Goal: Transaction & Acquisition: Purchase product/service

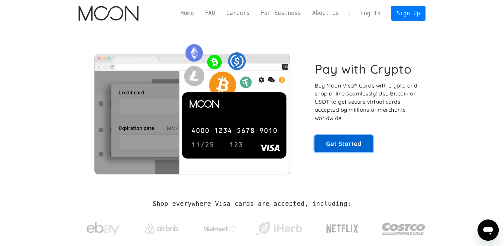
click at [339, 140] on link "Get Started" at bounding box center [343, 143] width 59 height 17
click at [328, 143] on link "Get Started" at bounding box center [343, 143] width 59 height 17
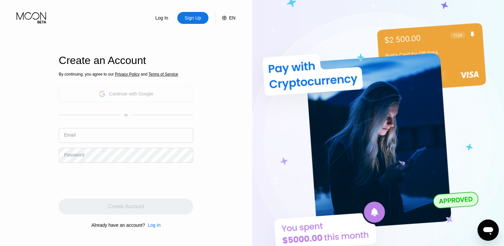
click at [138, 98] on div "Continue with Google" at bounding box center [126, 94] width 55 height 10
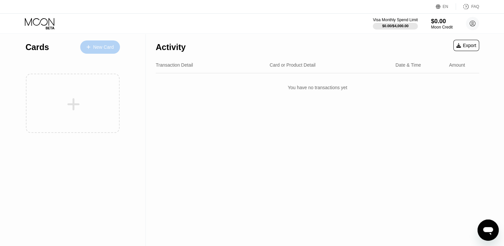
click at [103, 46] on div "New Card" at bounding box center [103, 47] width 21 height 6
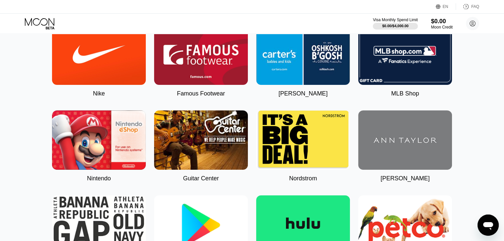
scroll to position [22, 0]
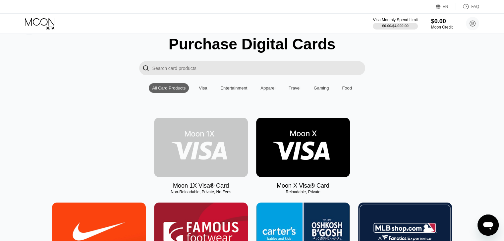
click at [214, 153] on img at bounding box center [201, 147] width 94 height 59
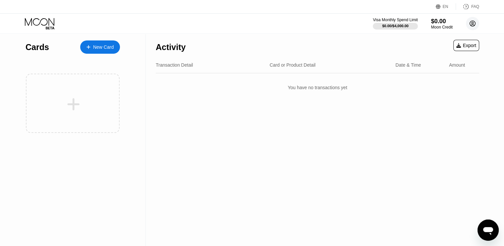
click at [468, 25] on circle at bounding box center [472, 23] width 13 height 13
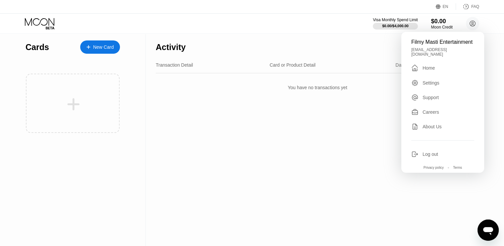
click at [434, 85] on div "Settings" at bounding box center [430, 82] width 17 height 5
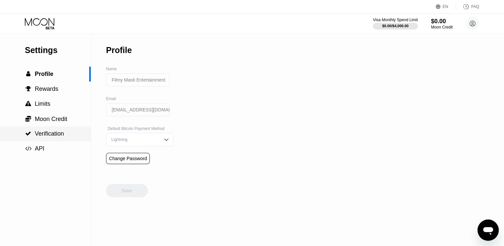
click at [56, 131] on div " Verification" at bounding box center [45, 133] width 91 height 15
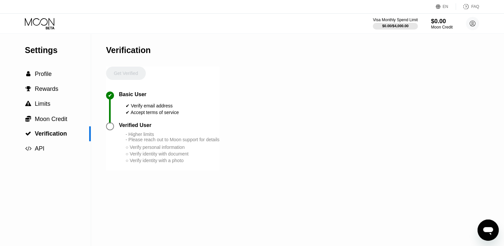
click at [113, 130] on div at bounding box center [110, 126] width 8 height 8
click at [111, 130] on div at bounding box center [110, 126] width 8 height 8
click at [132, 74] on div "Get Verified" at bounding box center [126, 79] width 40 height 25
click at [480, 227] on div "Open messaging window" at bounding box center [488, 230] width 20 height 20
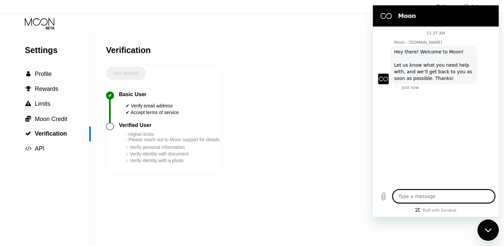
type textarea "x"
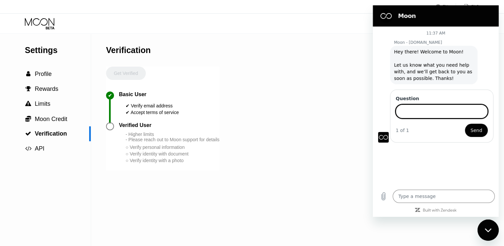
click at [419, 111] on input "Question" at bounding box center [441, 111] width 92 height 14
type input "does it reuire my personal information to buy visa card?"
click at [465, 124] on button "Send" at bounding box center [476, 130] width 23 height 13
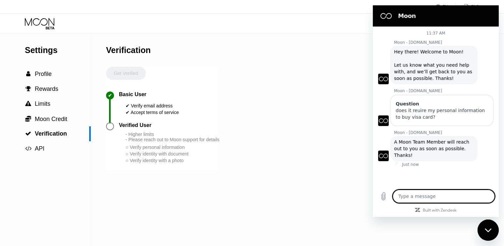
click at [453, 195] on textarea at bounding box center [443, 195] width 102 height 13
type textarea "x"
type textarea "?"
type textarea "x"
drag, startPoint x: 47, startPoint y: 67, endPoint x: 46, endPoint y: 74, distance: 6.7
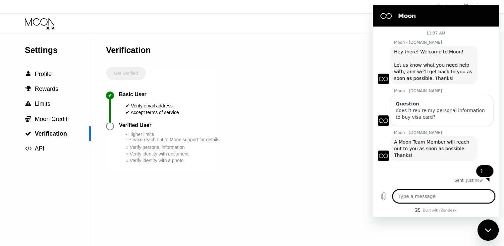
click at [46, 73] on div "Settings  Profile  Rewards  Limits  Moon Credit  Verification  API" at bounding box center [45, 95] width 91 height 122
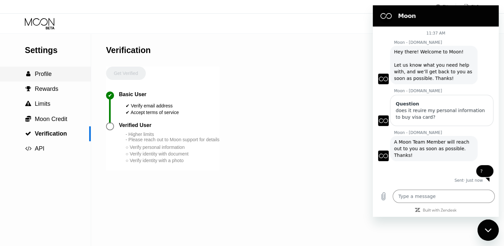
click at [46, 74] on span "Profile" at bounding box center [43, 74] width 17 height 7
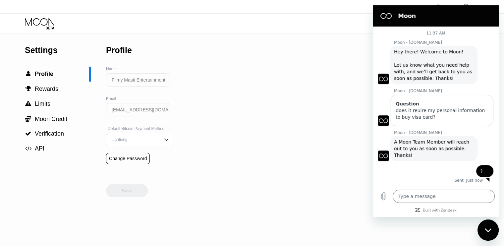
click at [36, 21] on icon at bounding box center [40, 24] width 31 height 12
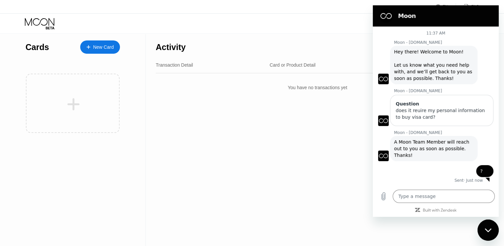
click at [345, 141] on div "Activity Export Transaction Detail Card or Product Detail Date & Time Amount Yo…" at bounding box center [317, 140] width 343 height 212
click at [494, 231] on div "Close messaging window" at bounding box center [488, 230] width 20 height 20
type textarea "x"
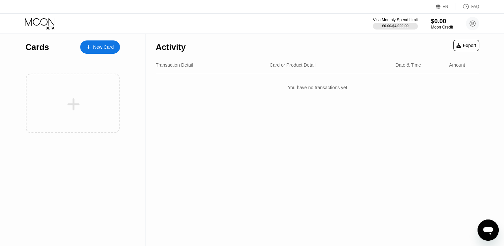
click at [442, 24] on div "$0.00" at bounding box center [441, 21] width 22 height 7
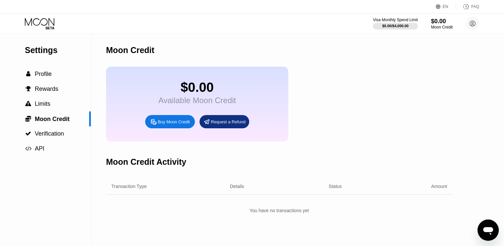
click at [55, 24] on icon at bounding box center [40, 24] width 31 height 12
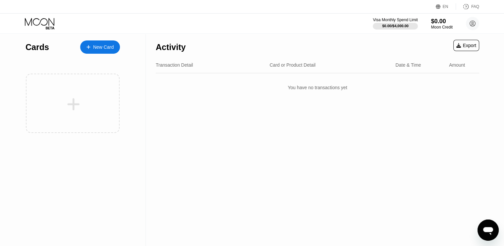
click at [109, 44] on div "New Card" at bounding box center [103, 47] width 21 height 6
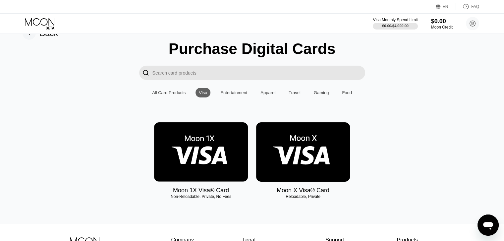
scroll to position [16, 0]
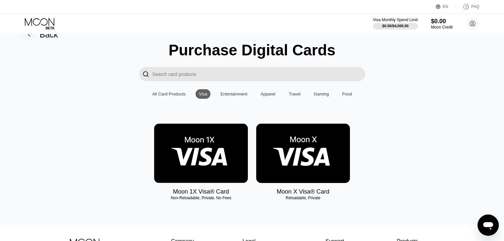
click at [288, 160] on img at bounding box center [303, 153] width 94 height 59
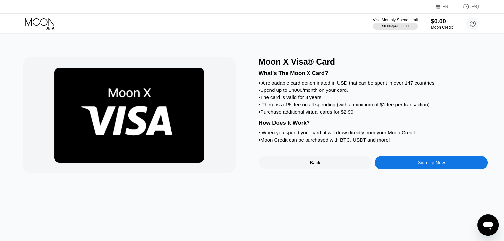
click at [319, 165] on div "Back" at bounding box center [315, 162] width 10 height 5
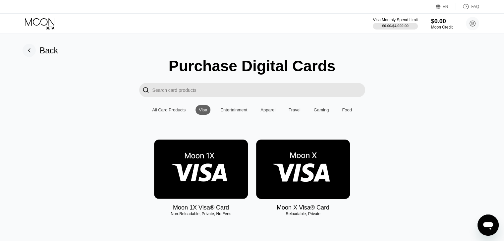
click at [221, 157] on img at bounding box center [201, 168] width 94 height 59
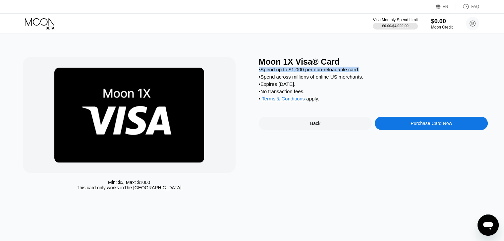
drag, startPoint x: 258, startPoint y: 72, endPoint x: 366, endPoint y: 71, distance: 107.3
click at [366, 71] on div "• Spend up to $1,000 per non-reloadable card." at bounding box center [373, 70] width 229 height 6
click at [422, 126] on div "Purchase Card Now" at bounding box center [430, 123] width 41 height 5
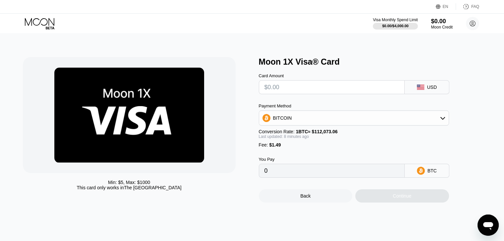
click at [351, 121] on div "BITCOIN" at bounding box center [353, 117] width 189 height 13
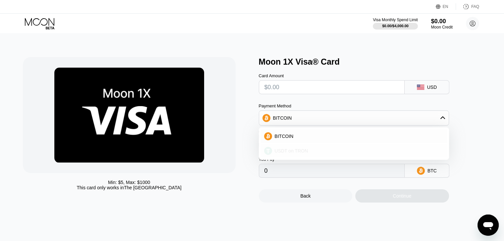
click at [318, 149] on div "USDT on TRON" at bounding box center [354, 150] width 186 height 13
type input "0.00"
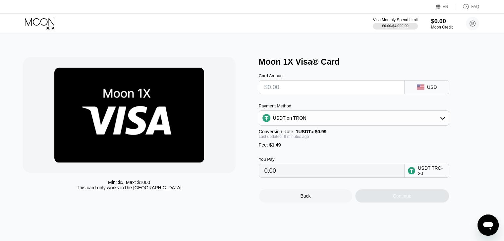
click at [326, 89] on input "text" at bounding box center [331, 86] width 134 height 13
type input "$20"
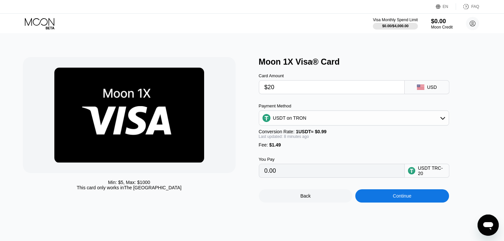
type input "21.71"
type input "$2"
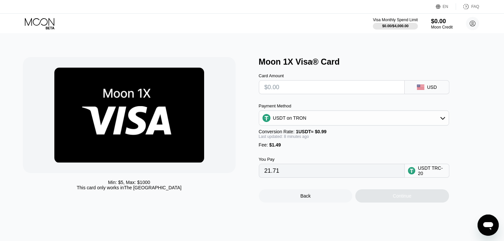
type input "0.00"
type input "$10"
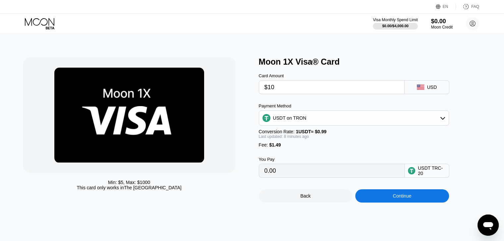
type input "11.61"
click at [426, 176] on div "USDT TRC-20" at bounding box center [432, 170] width 28 height 11
click at [440, 124] on div "USDT on TRON" at bounding box center [353, 117] width 189 height 13
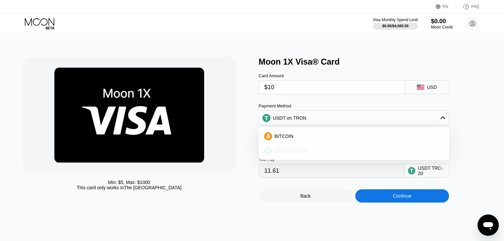
click at [395, 153] on div "USDT on TRON" at bounding box center [358, 150] width 172 height 5
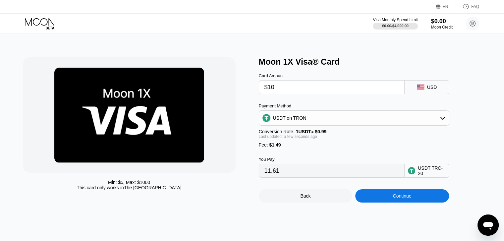
click at [317, 177] on input "11.61" at bounding box center [331, 170] width 134 height 13
drag, startPoint x: 283, startPoint y: 87, endPoint x: 252, endPoint y: 88, distance: 31.8
click at [252, 88] on div "Min: $ 5 , Max: $ 1000 This card only works in The United States Moon 1X Visa® …" at bounding box center [252, 129] width 458 height 145
type input "$5"
type input "6.56"
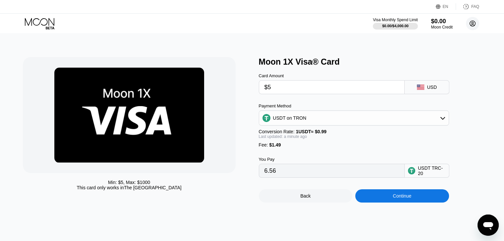
type input "$5"
click at [468, 21] on circle at bounding box center [472, 23] width 13 height 13
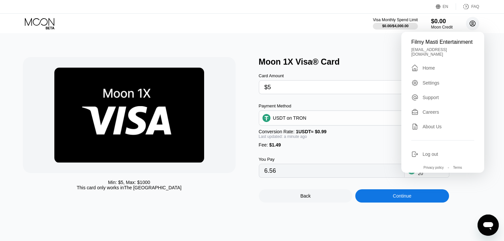
click at [470, 25] on icon at bounding box center [473, 24] width 6 height 6
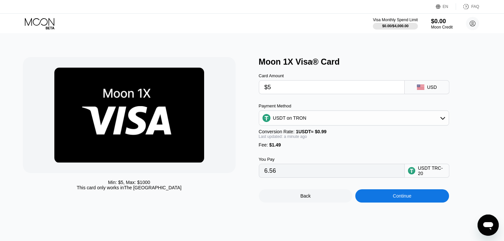
click at [482, 214] on div "Min: $ 5 , Max: $ 1000 This card only works in The United States Moon 1X Visa® …" at bounding box center [252, 137] width 509 height 207
click at [485, 220] on icon "Open messaging window" at bounding box center [488, 225] width 12 height 12
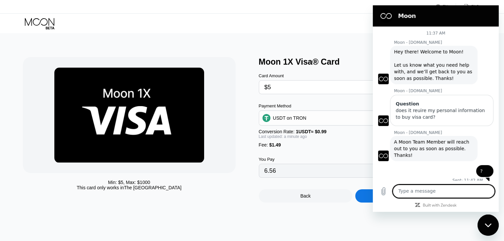
click at [449, 196] on textarea at bounding box center [443, 190] width 102 height 13
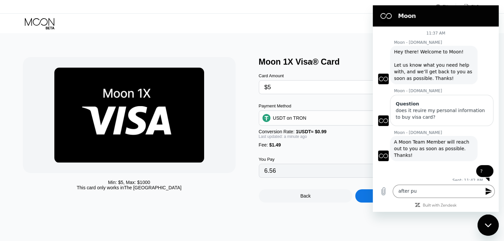
drag, startPoint x: 254, startPoint y: 62, endPoint x: 340, endPoint y: 62, distance: 85.4
click at [340, 62] on div "Min: $ 5 , Max: $ 1000 This card only works in The United States Moon 1X Visa® …" at bounding box center [252, 129] width 458 height 145
drag, startPoint x: 340, startPoint y: 62, endPoint x: 258, endPoint y: 65, distance: 81.5
click at [259, 65] on div "Moon 1X Visa® Card" at bounding box center [373, 62] width 229 height 10
copy div "Moon 1X Visa® Card"
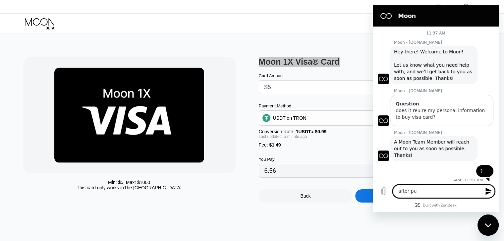
click at [432, 198] on textarea "after pu" at bounding box center [443, 190] width 102 height 13
paste textarea "Moon 1X Visa® Card"
type textarea "after purchase Moon 1X Visa® Card, cani add more balance to iy?"
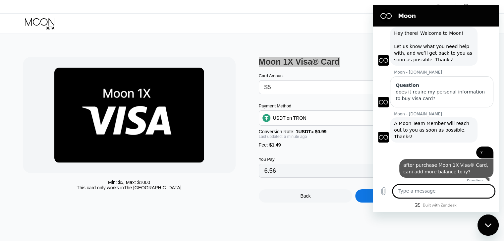
scroll to position [18, 0]
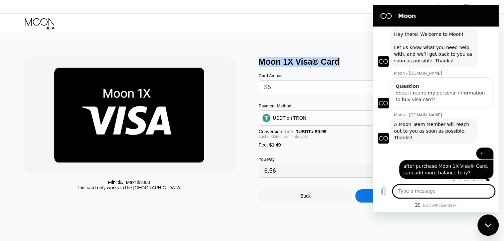
click at [295, 65] on div "Moon 1X Visa® Card" at bounding box center [373, 62] width 229 height 10
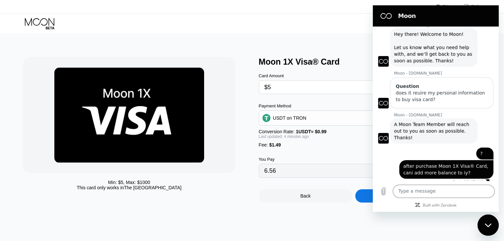
click at [151, 37] on div "Min: $ 5 , Max: $ 1000 This card only works in The United States Moon 1X Visa® …" at bounding box center [252, 137] width 509 height 207
click at [296, 67] on div "Moon 1X Visa® Card" at bounding box center [373, 62] width 229 height 10
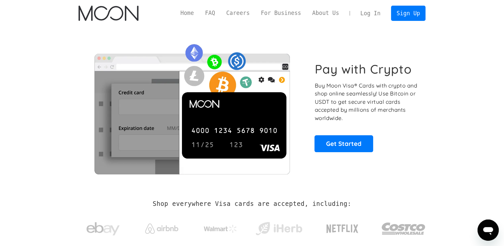
click at [378, 13] on link "Log In" at bounding box center [370, 13] width 31 height 15
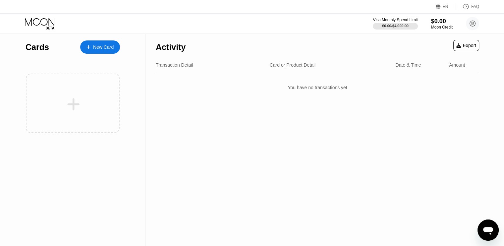
click at [107, 42] on div "New Card" at bounding box center [100, 46] width 40 height 13
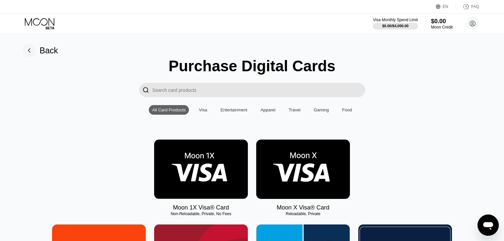
click at [206, 109] on div "Visa" at bounding box center [203, 109] width 8 height 5
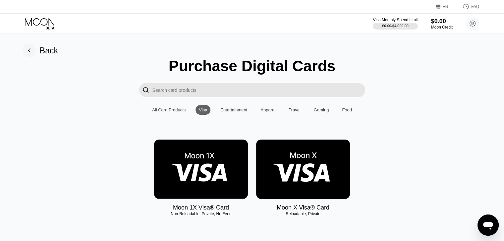
click at [310, 161] on img at bounding box center [303, 168] width 94 height 59
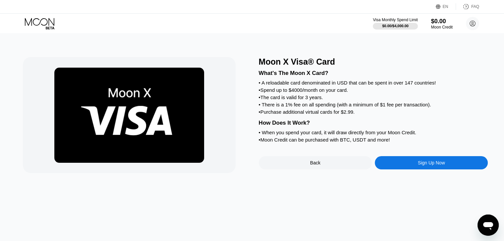
drag, startPoint x: 257, startPoint y: 86, endPoint x: 413, endPoint y: 92, distance: 156.7
click at [407, 92] on div "Moon X Visa® Card What's The Moon X Card? • A reloadable card denominated in US…" at bounding box center [252, 115] width 458 height 116
drag, startPoint x: 262, startPoint y: 94, endPoint x: 357, endPoint y: 96, distance: 95.1
click at [357, 93] on div "• Spend up to $4000/month on your card." at bounding box center [373, 90] width 229 height 6
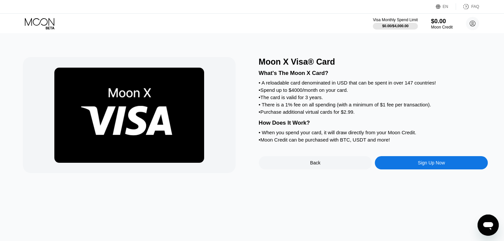
click at [394, 169] on div "Sign Up Now" at bounding box center [430, 162] width 113 height 13
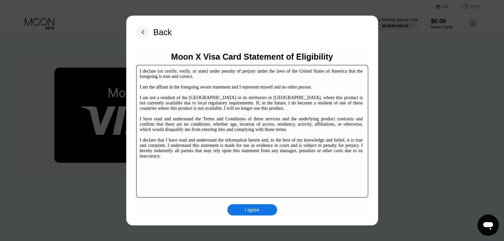
click at [262, 208] on div "I agree" at bounding box center [252, 209] width 50 height 11
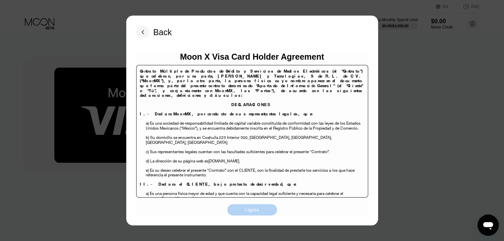
click at [264, 215] on div "I agree" at bounding box center [252, 209] width 50 height 11
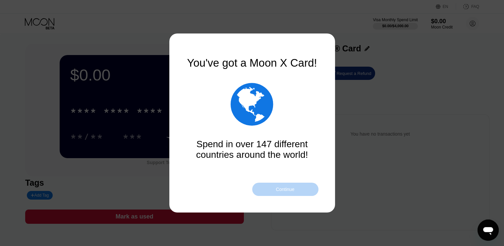
click at [288, 191] on div "Continue" at bounding box center [284, 188] width 19 height 5
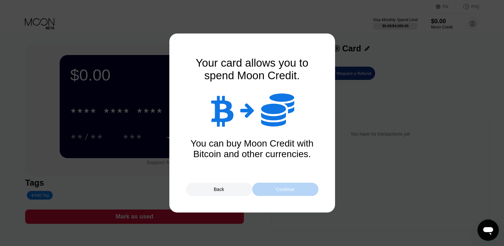
click at [287, 190] on div "Continue" at bounding box center [284, 188] width 19 height 5
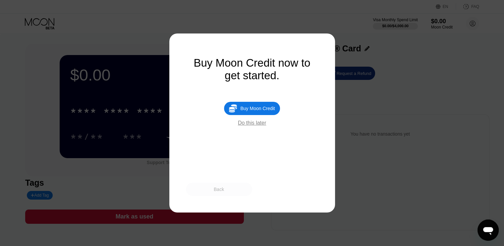
click at [223, 190] on div "Back" at bounding box center [219, 188] width 10 height 5
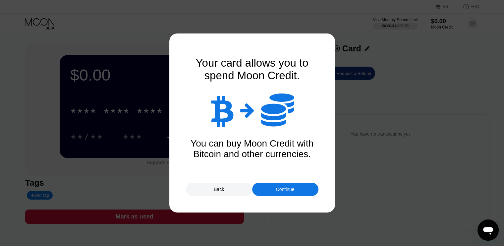
click at [265, 192] on div "Continue" at bounding box center [285, 188] width 66 height 13
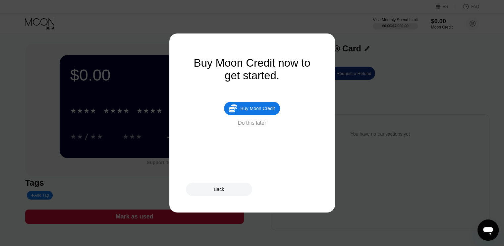
click at [253, 126] on div "Do this later" at bounding box center [252, 123] width 28 height 6
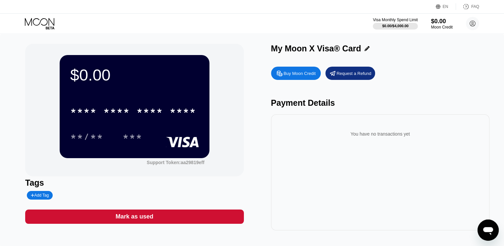
click at [145, 120] on div "* * * * * * * * * * * * ****" at bounding box center [134, 108] width 128 height 23
click at [126, 141] on div "***" at bounding box center [133, 137] width 20 height 11
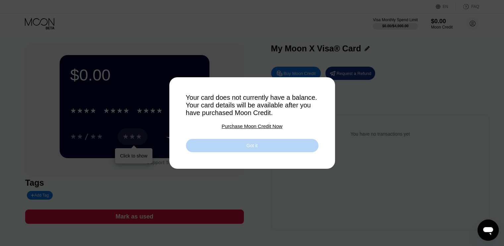
click at [253, 145] on div "Got it" at bounding box center [251, 145] width 11 height 6
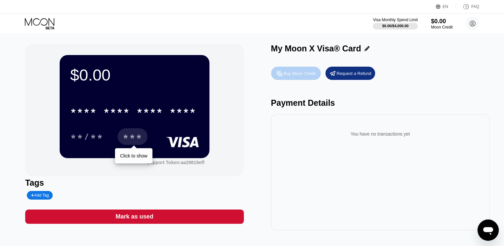
click at [297, 79] on div "Buy Moon Credit" at bounding box center [296, 73] width 50 height 13
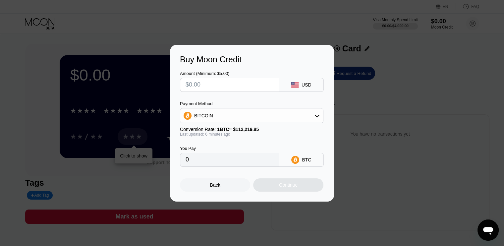
click at [249, 84] on input "text" at bounding box center [229, 84] width 88 height 13
type input "$5"
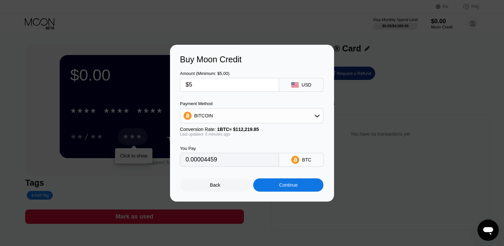
type input "0.00004459"
type input "$5"
click at [267, 117] on div "BITCOIN" at bounding box center [251, 115] width 143 height 13
click at [243, 144] on div "USDT on TRON" at bounding box center [251, 148] width 139 height 13
type input "5.05"
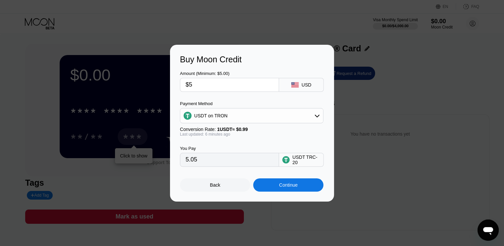
click at [254, 83] on input "$5" at bounding box center [229, 84] width 88 height 13
click at [355, 129] on div "Buy Moon Credit Amount (Minimum: $5.00) $5 USD Payment Method USDT on TRON Conv…" at bounding box center [252, 123] width 504 height 157
click at [355, 128] on div "Buy Moon Credit Amount (Minimum: $5.00) $5 USD Payment Method USDT on TRON Conv…" at bounding box center [252, 123] width 504 height 157
drag, startPoint x: 200, startPoint y: 90, endPoint x: 197, endPoint y: 94, distance: 5.0
click at [197, 94] on div "Amount (Minimum: $5.00) $5 USD Payment Method USDT on TRON Conversion Rate: 1 U…" at bounding box center [252, 115] width 144 height 102
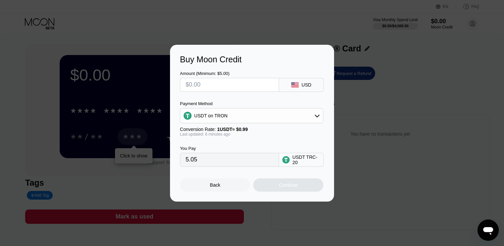
type input "0.00"
type input "$4"
type input "4.04"
type input "0.00"
type input "$5"
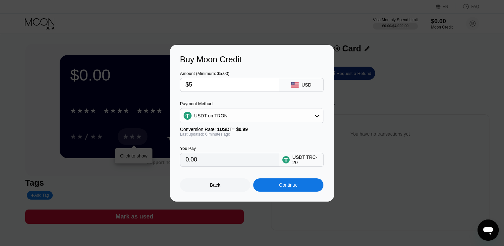
type input "5.05"
click at [215, 187] on div "Back" at bounding box center [215, 184] width 10 height 5
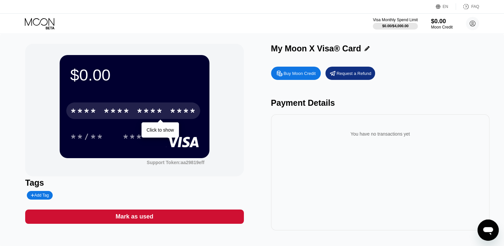
click at [86, 112] on div "* * * *" at bounding box center [83, 111] width 26 height 11
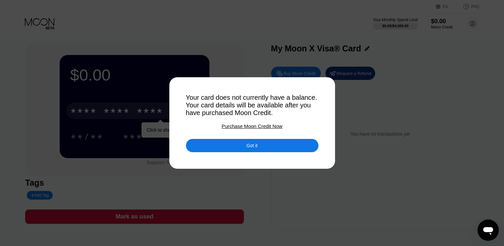
click at [235, 149] on div "Got it" at bounding box center [252, 145] width 132 height 13
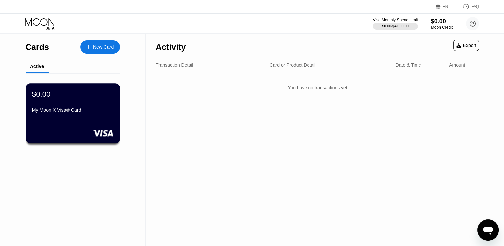
click at [81, 106] on div "$0.00 My Moon X Visa® Card" at bounding box center [72, 102] width 81 height 25
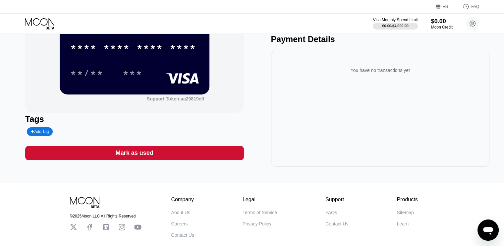
scroll to position [66, 0]
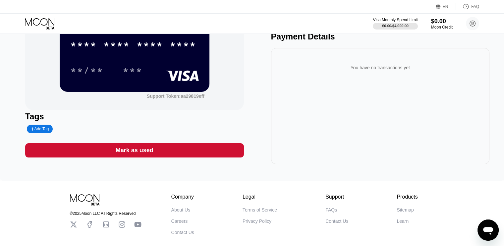
click at [142, 152] on div "Mark as used" at bounding box center [135, 150] width 38 height 8
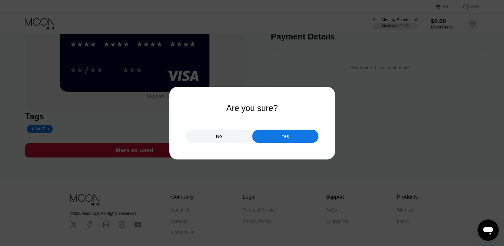
click at [284, 136] on div "Yes" at bounding box center [285, 136] width 8 height 6
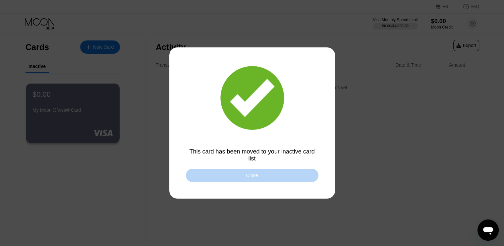
click at [250, 172] on div "Close" at bounding box center [252, 175] width 132 height 13
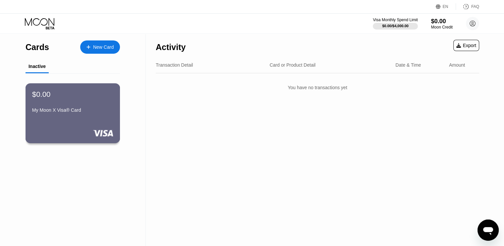
click at [100, 113] on div "My Moon X Visa® Card" at bounding box center [72, 109] width 81 height 5
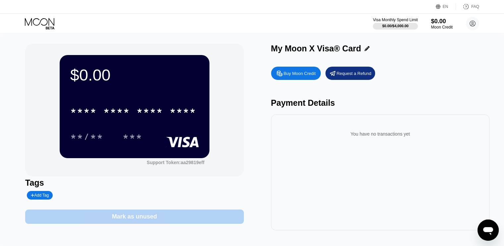
click at [184, 219] on div "Mark as unused" at bounding box center [134, 216] width 218 height 14
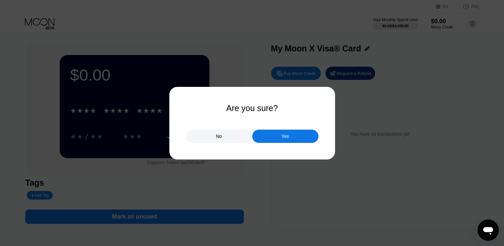
click at [277, 140] on div "Yes" at bounding box center [285, 135] width 66 height 13
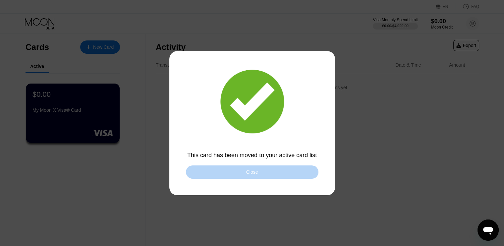
click at [259, 169] on div "Close" at bounding box center [252, 171] width 132 height 13
